Goal: Transaction & Acquisition: Subscribe to service/newsletter

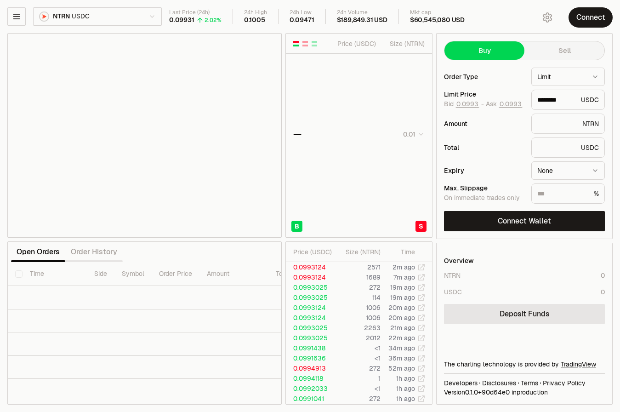
type input "********"
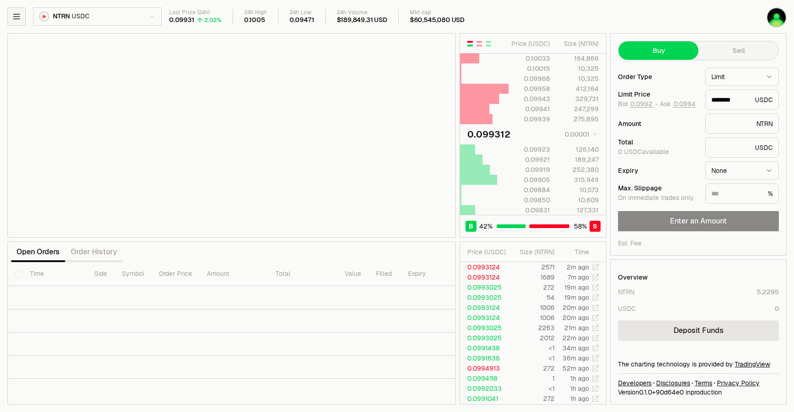
click at [21, 19] on button "button" at bounding box center [16, 16] width 18 height 18
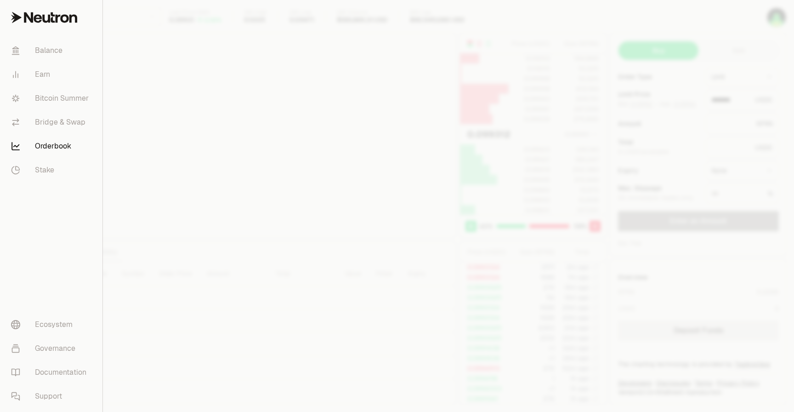
click at [43, 18] on icon at bounding box center [46, 19] width 8 height 8
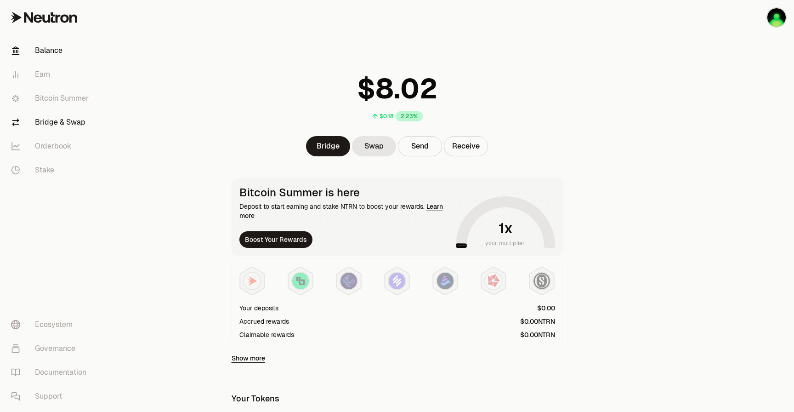
click at [52, 119] on link "Bridge & Swap" at bounding box center [52, 122] width 96 height 24
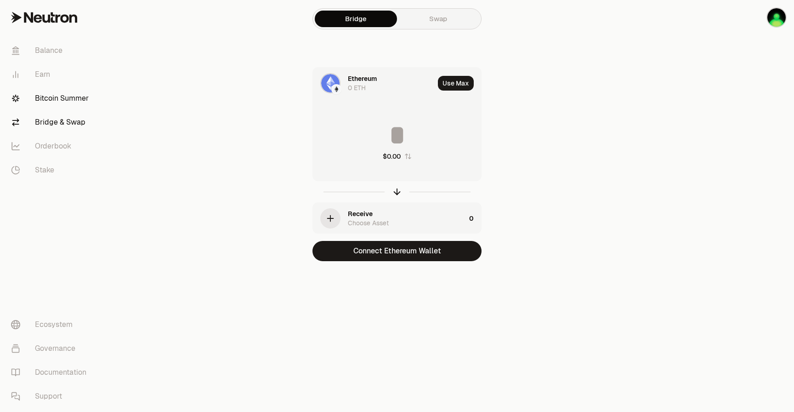
click at [56, 104] on link "Bitcoin Summer" at bounding box center [52, 98] width 96 height 24
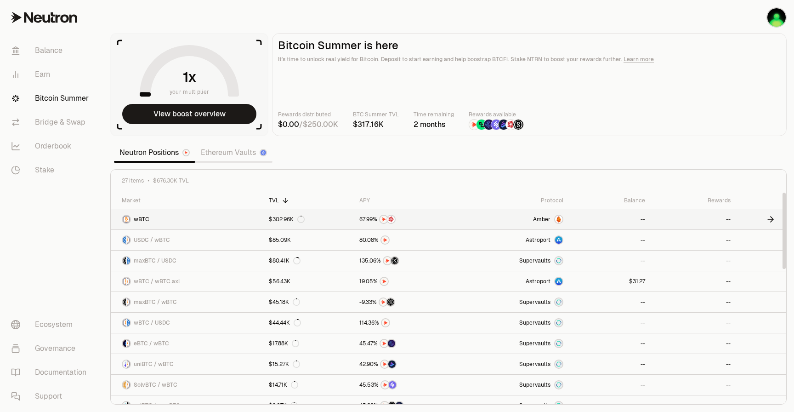
click at [550, 220] on span "Amber" at bounding box center [541, 218] width 17 height 7
click at [547, 200] on div "Protocol" at bounding box center [515, 200] width 96 height 7
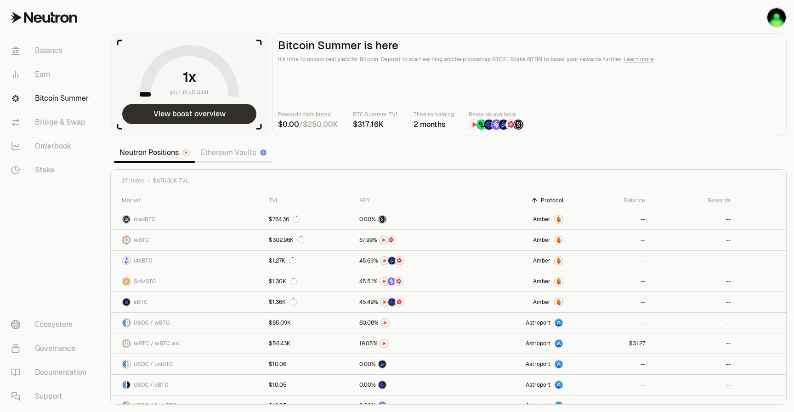
click at [174, 113] on button "View boost overview" at bounding box center [189, 114] width 134 height 20
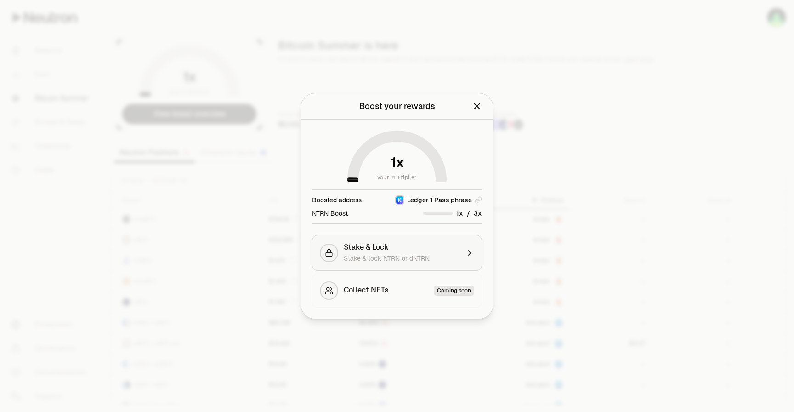
click at [374, 256] on span "Stake & lock NTRN or dNTRN" at bounding box center [387, 258] width 86 height 8
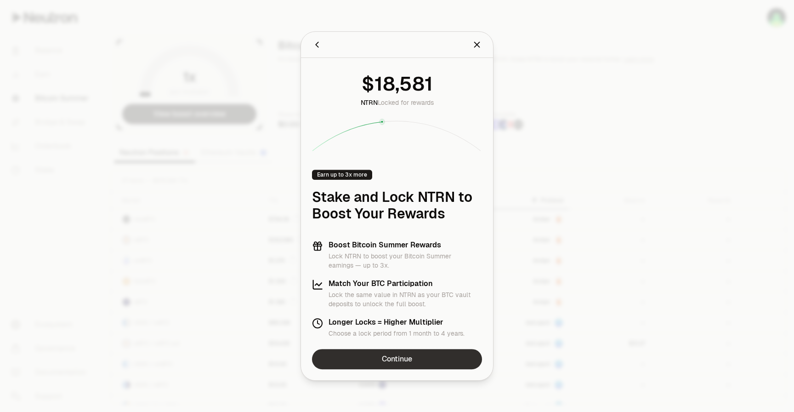
click at [381, 357] on link "Continue" at bounding box center [397, 359] width 170 height 20
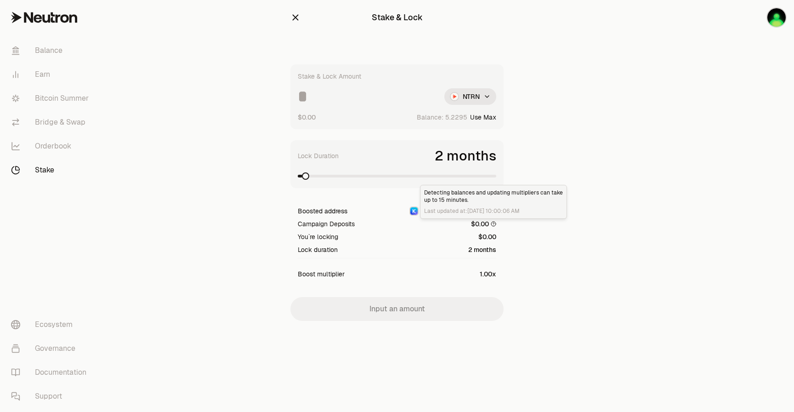
click at [494, 224] on icon at bounding box center [494, 224] width 6 height 6
click at [294, 16] on icon "button" at bounding box center [295, 17] width 10 height 10
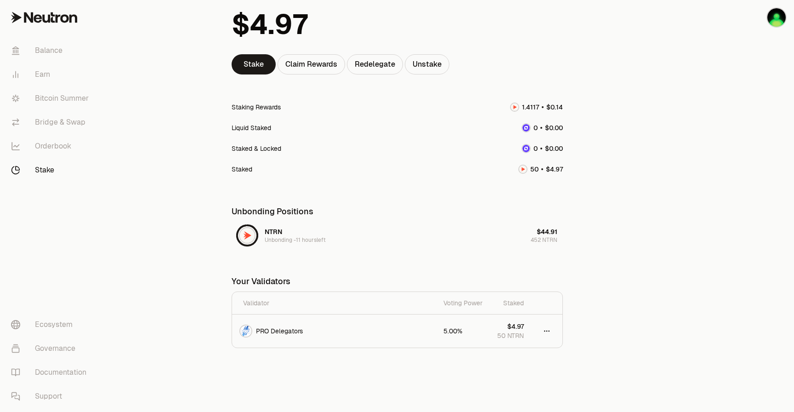
scroll to position [81, 0]
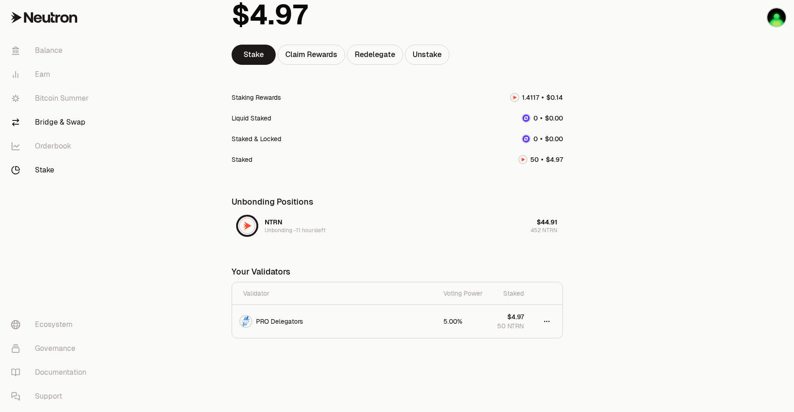
click at [61, 121] on link "Bridge & Swap" at bounding box center [52, 122] width 96 height 24
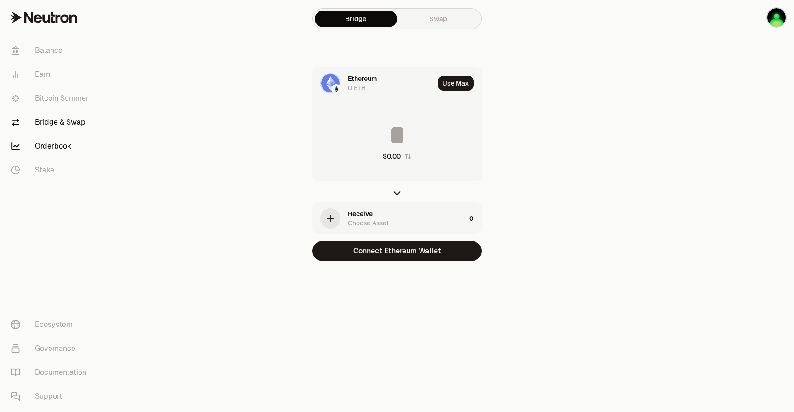
click at [54, 143] on link "Orderbook" at bounding box center [52, 146] width 96 height 24
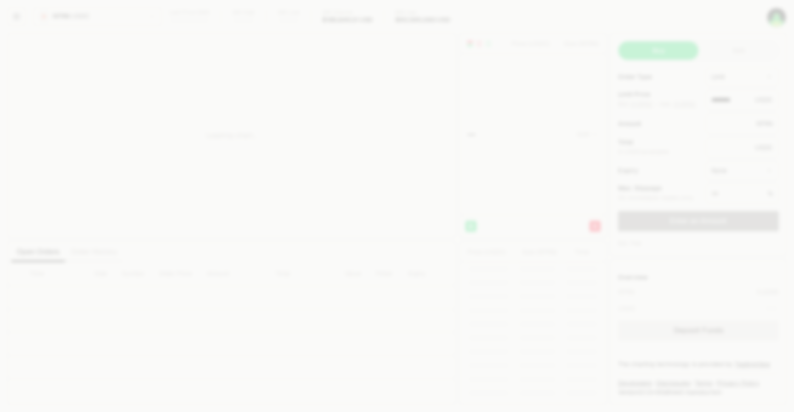
type input "********"
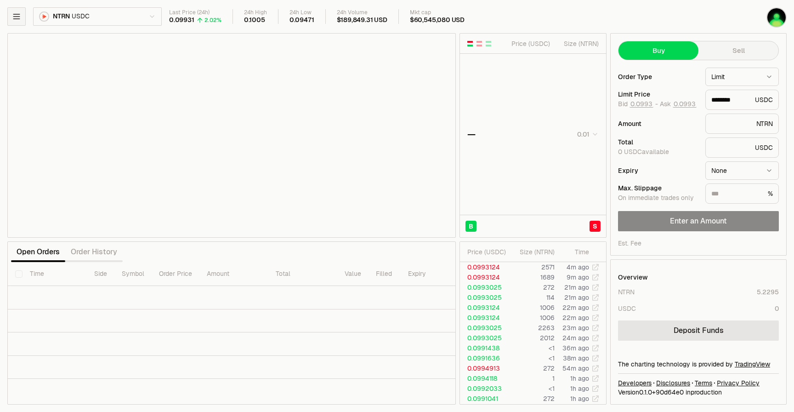
click at [16, 12] on icon "button" at bounding box center [16, 16] width 9 height 9
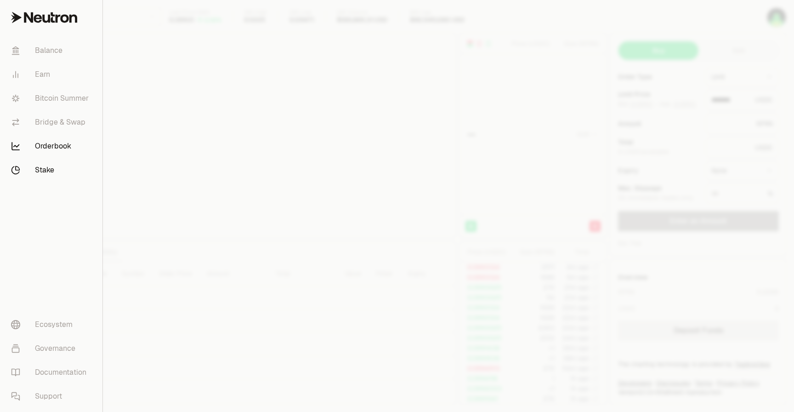
click at [37, 164] on link "Stake" at bounding box center [51, 170] width 95 height 24
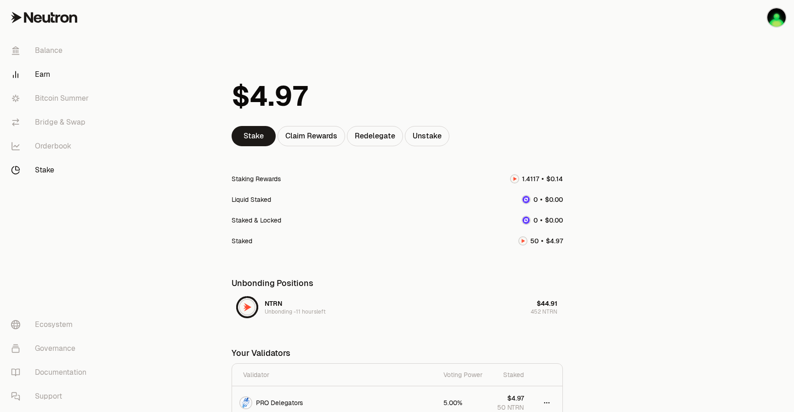
click at [43, 79] on link "Earn" at bounding box center [52, 74] width 96 height 24
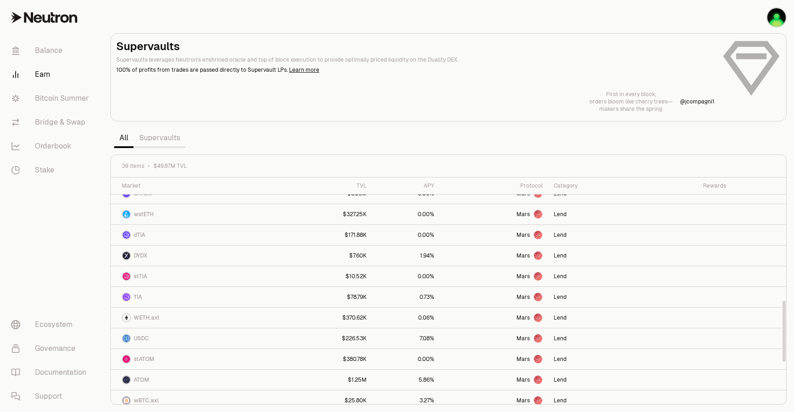
scroll to position [543, 0]
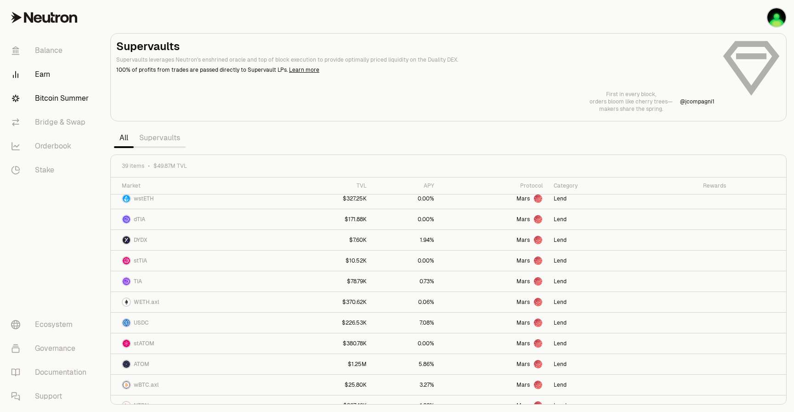
click at [71, 103] on link "Bitcoin Summer" at bounding box center [52, 98] width 96 height 24
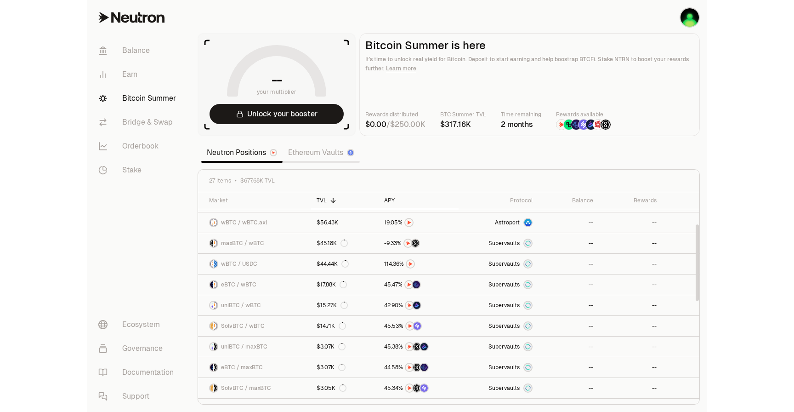
scroll to position [100, 0]
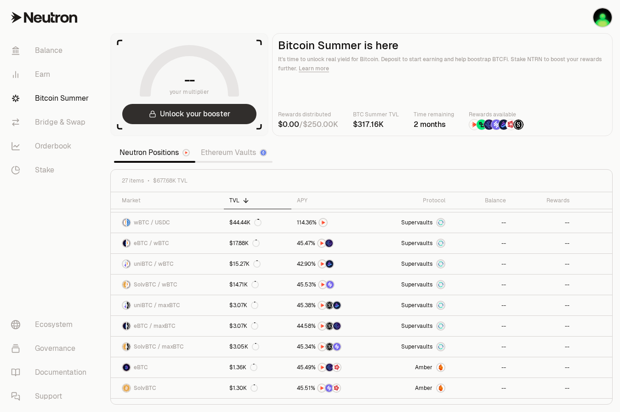
click at [174, 108] on button "Unlock your booster" at bounding box center [189, 114] width 134 height 20
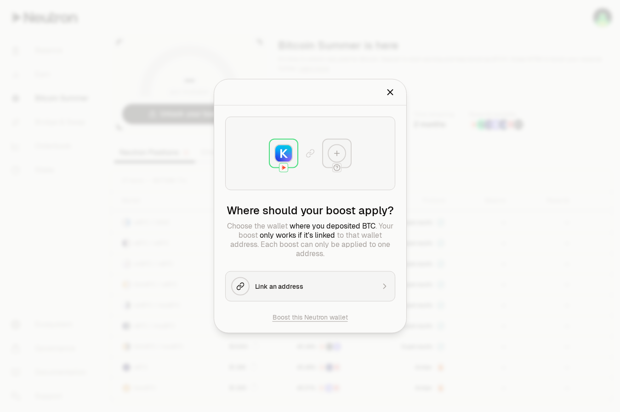
click at [389, 92] on icon "Close" at bounding box center [389, 92] width 5 height 5
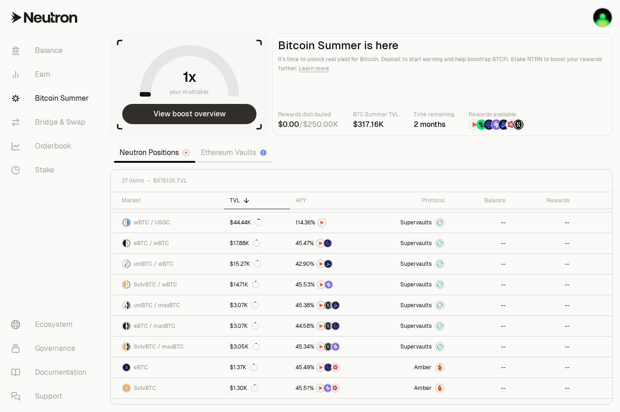
click at [197, 113] on button "View boost overview" at bounding box center [189, 114] width 134 height 20
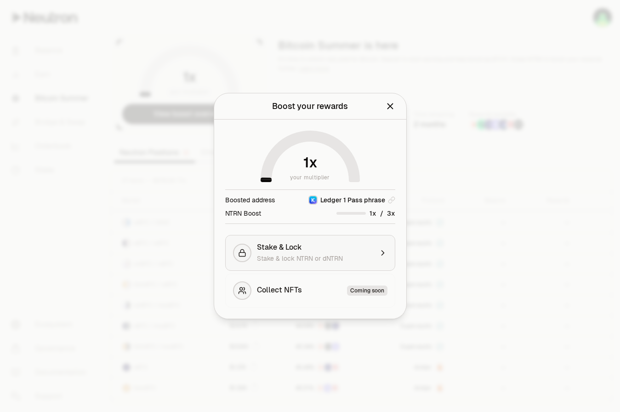
click at [294, 241] on button "Stake & Lock Stake & lock NTRN or dNTRN" at bounding box center [310, 253] width 170 height 36
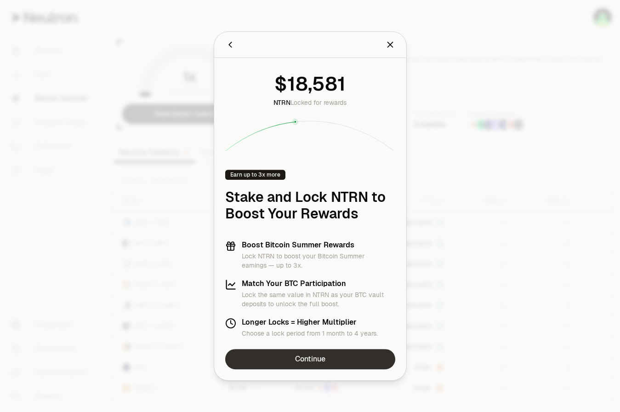
click at [272, 363] on link "Continue" at bounding box center [310, 359] width 170 height 20
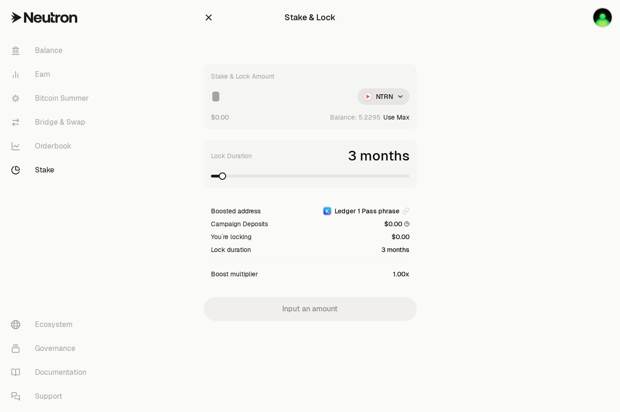
click at [220, 176] on span at bounding box center [222, 175] width 7 height 7
click at [383, 172] on span at bounding box center [382, 175] width 7 height 7
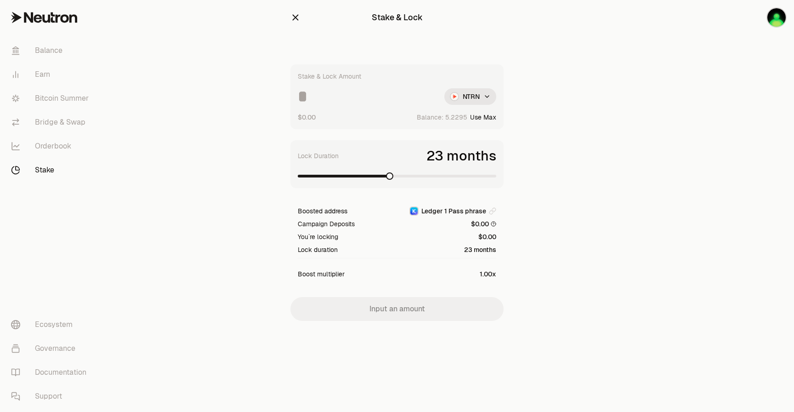
click at [388, 175] on span at bounding box center [389, 175] width 7 height 7
click at [346, 180] on span at bounding box center [349, 175] width 7 height 7
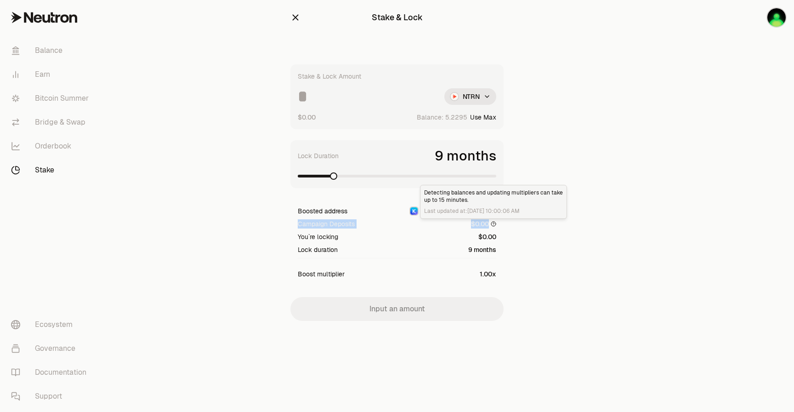
drag, startPoint x: 299, startPoint y: 223, endPoint x: 510, endPoint y: 224, distance: 210.8
click at [510, 224] on div "Stake & Lock Stake & Lock Amount NTRN $0.00 Balance: Use Max Lock Duration 9 mo…" at bounding box center [396, 178] width 235 height 357
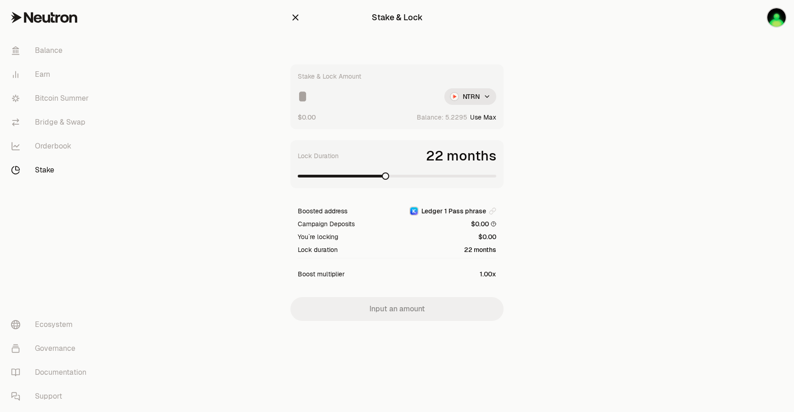
click at [385, 177] on span at bounding box center [341, 176] width 87 height 3
click at [292, 14] on icon "button" at bounding box center [295, 17] width 10 height 10
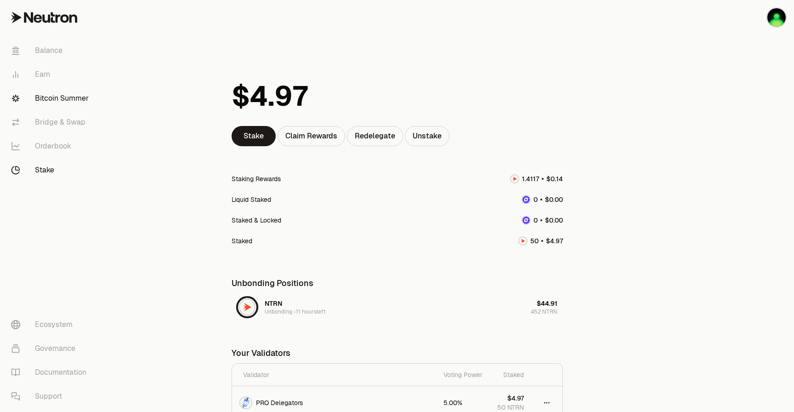
click at [57, 102] on link "Bitcoin Summer" at bounding box center [52, 98] width 96 height 24
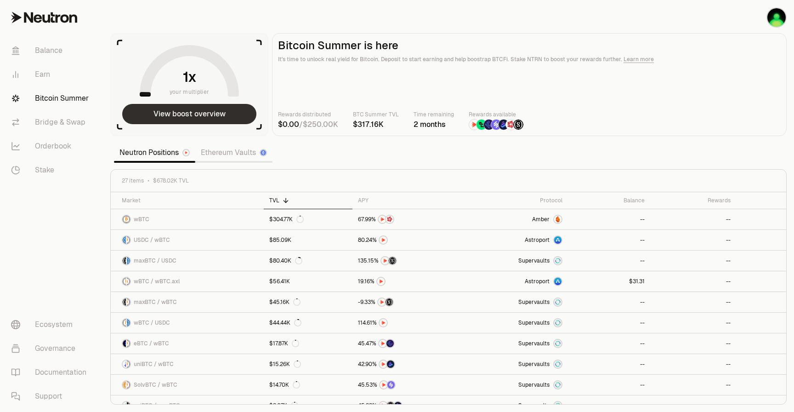
click at [150, 109] on button "View boost overview" at bounding box center [189, 114] width 134 height 20
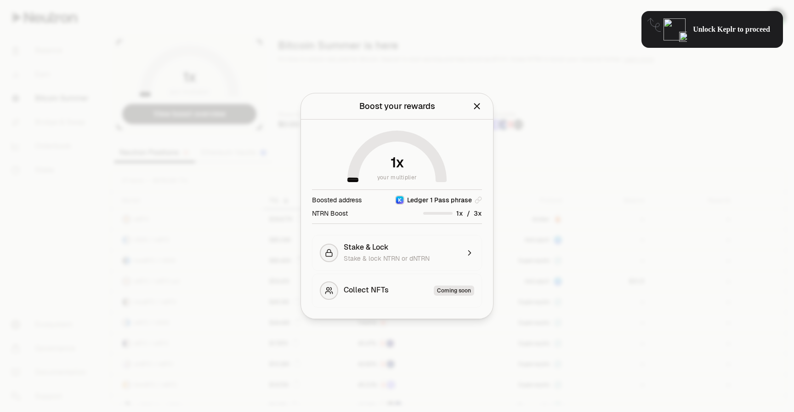
click at [622, 21] on div at bounding box center [397, 206] width 794 height 412
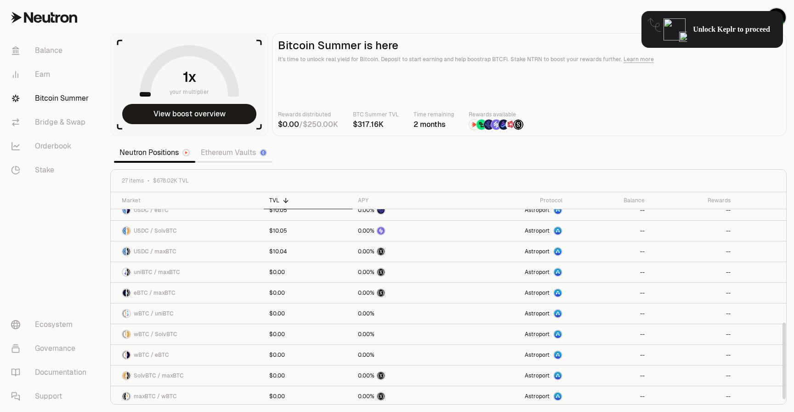
scroll to position [363, 0]
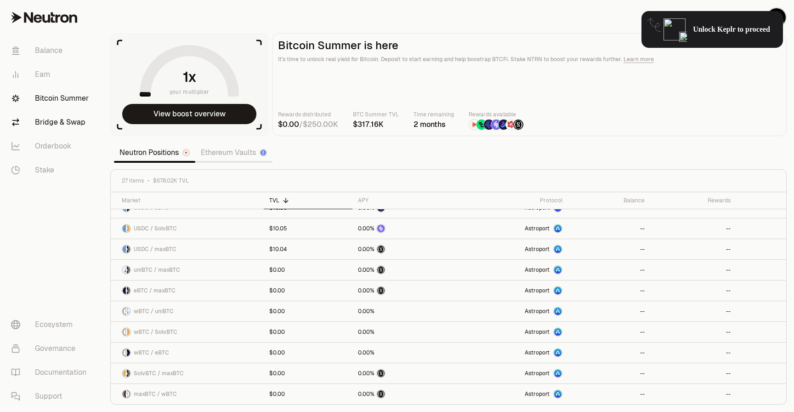
click at [59, 126] on link "Bridge & Swap" at bounding box center [52, 122] width 96 height 24
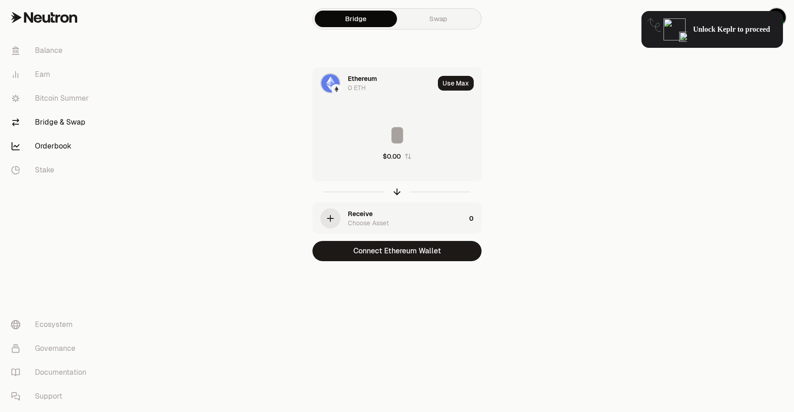
click at [56, 145] on link "Orderbook" at bounding box center [52, 146] width 96 height 24
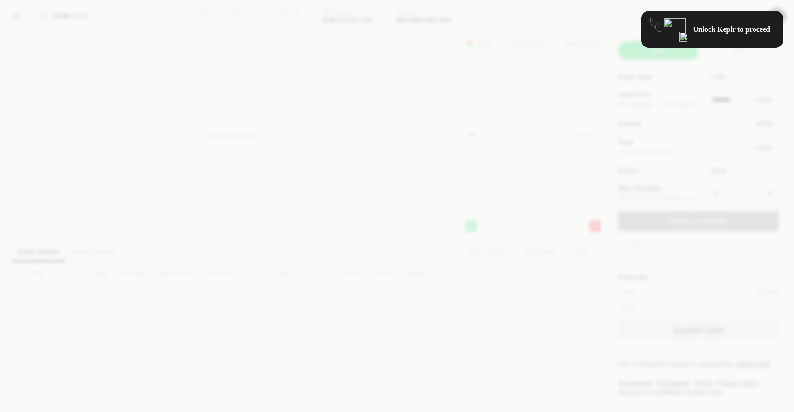
type input "********"
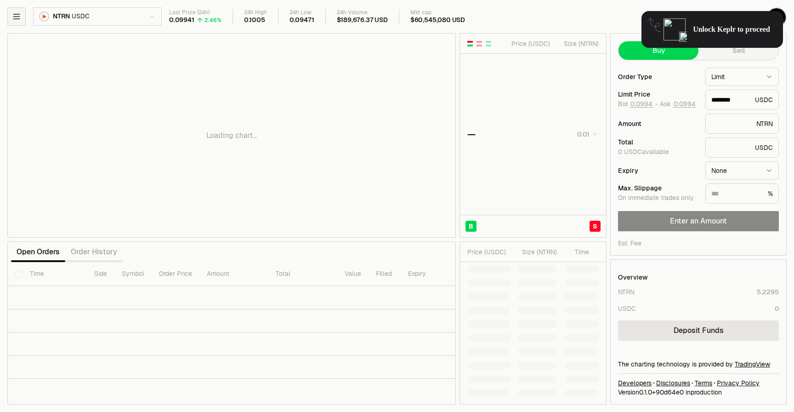
click at [21, 13] on icon "button" at bounding box center [16, 16] width 9 height 9
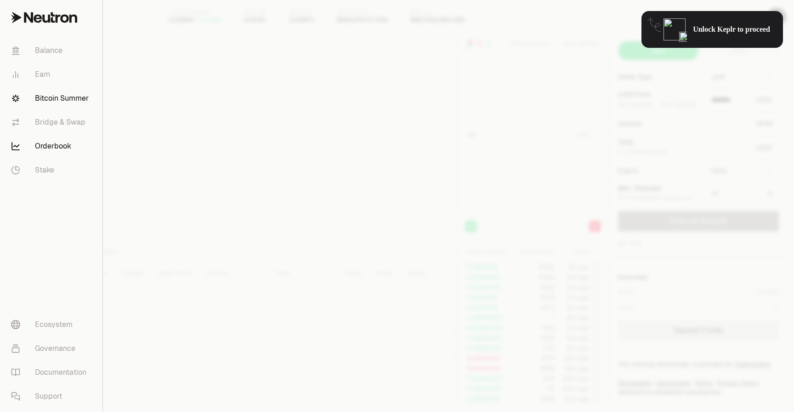
click at [39, 94] on link "Bitcoin Summer" at bounding box center [51, 98] width 95 height 24
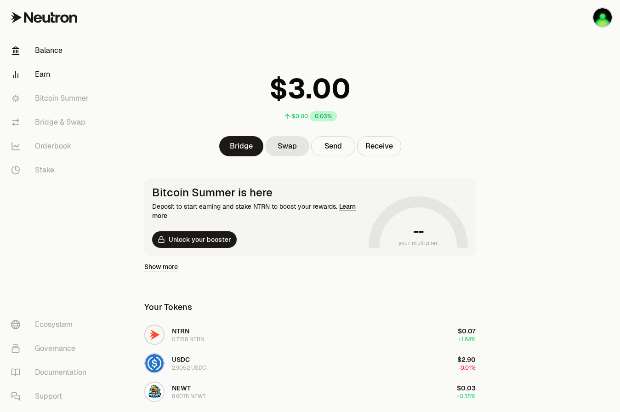
click at [72, 78] on link "Earn" at bounding box center [52, 74] width 96 height 24
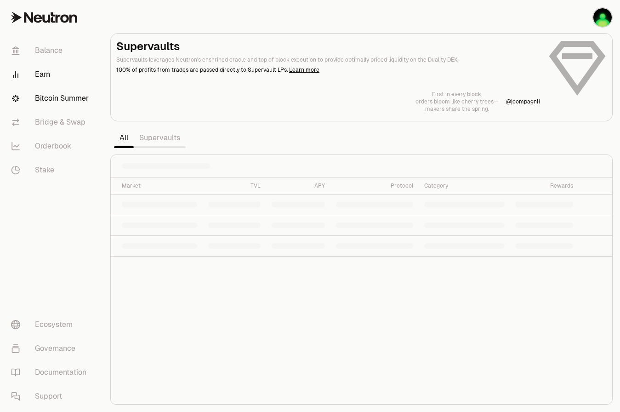
click at [73, 100] on link "Bitcoin Summer" at bounding box center [52, 98] width 96 height 24
